Goal: Task Accomplishment & Management: Manage account settings

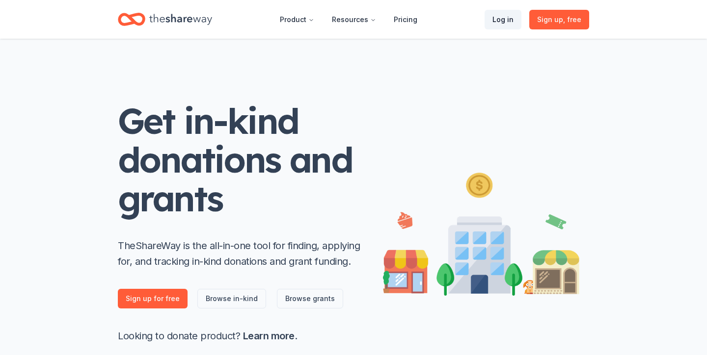
click at [509, 16] on link "Log in" at bounding box center [502, 20] width 37 height 20
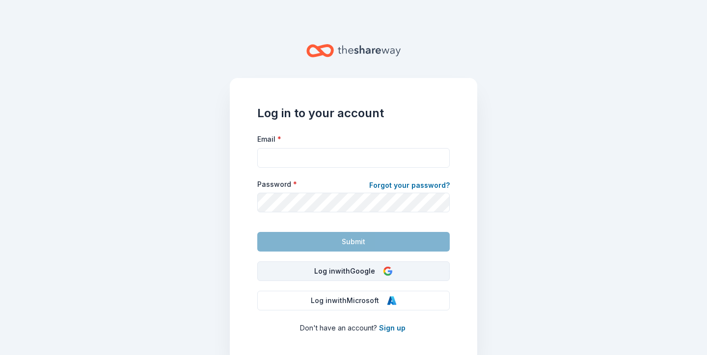
click at [341, 272] on button "Log in with Google" at bounding box center [353, 272] width 192 height 20
